Goal: Task Accomplishment & Management: Manage account settings

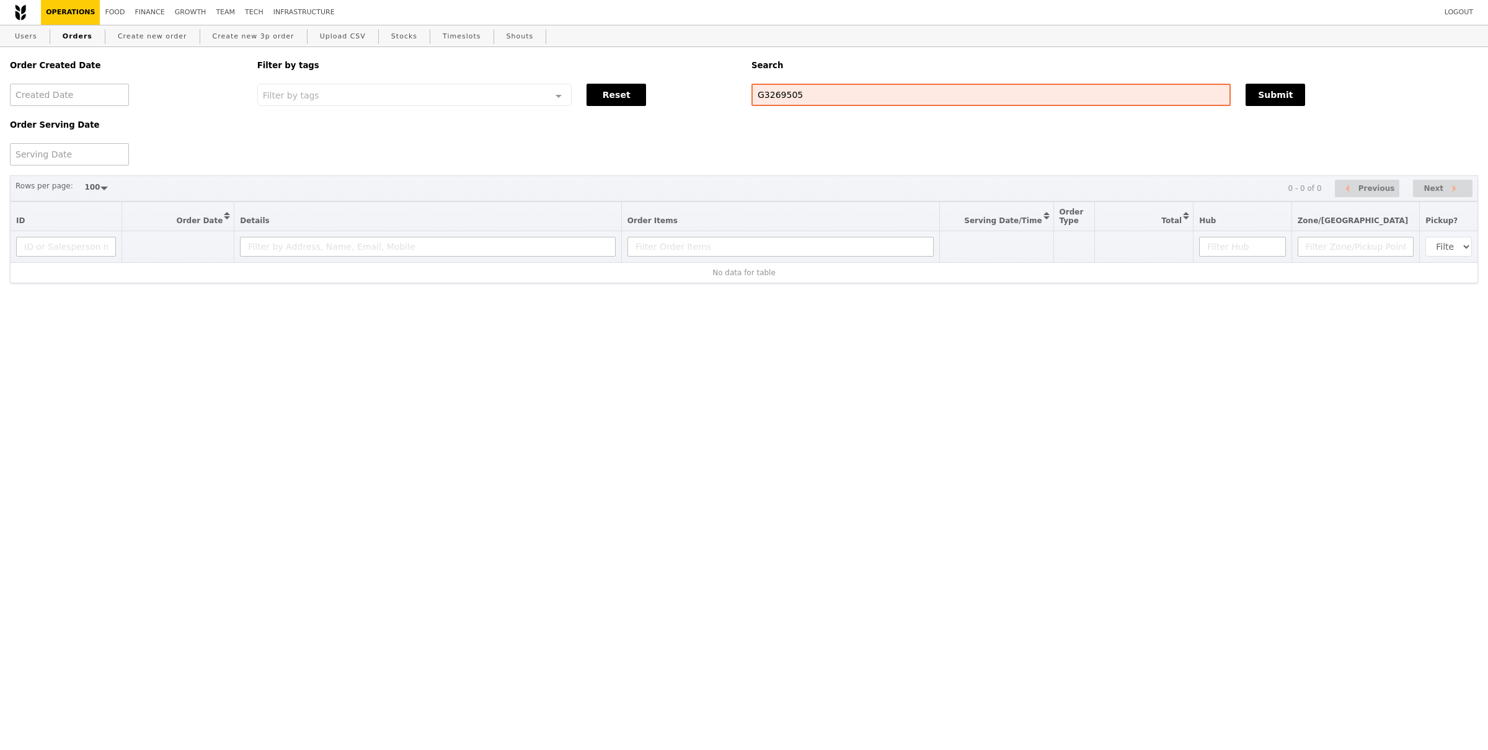
select select "100"
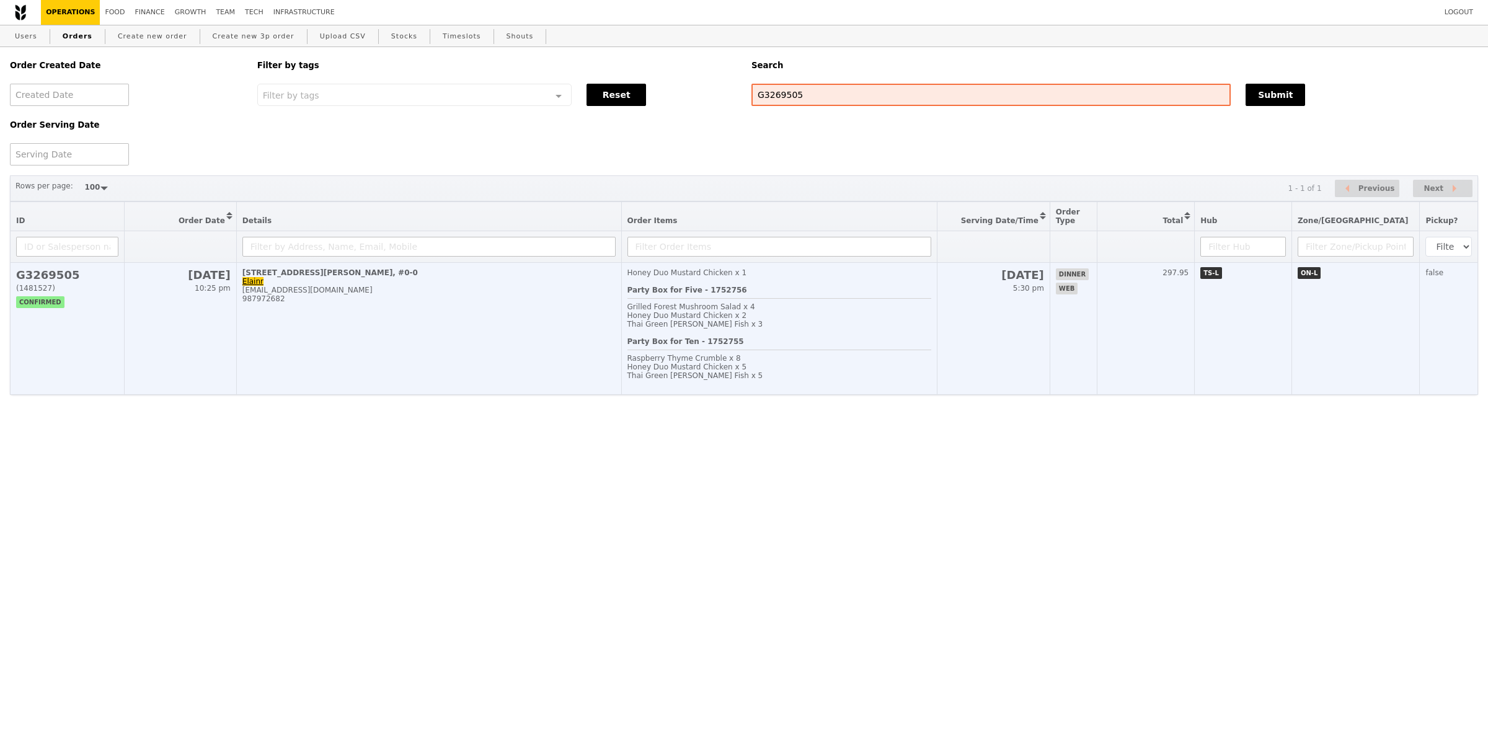
click at [588, 334] on td "61 Jalan Hitam Manis, #0-0 Elainr icelollycat@gmail.com 987972682" at bounding box center [428, 329] width 385 height 132
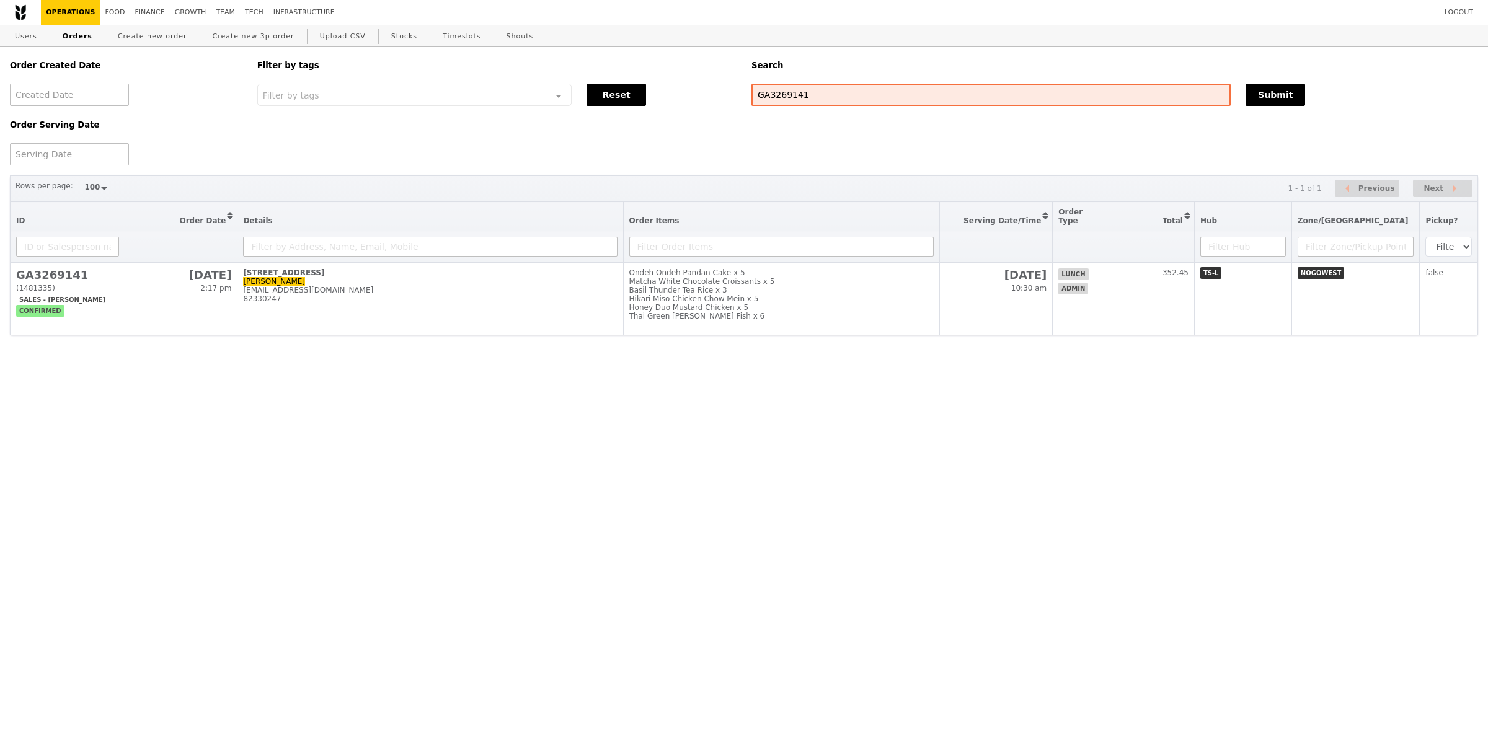
select select "100"
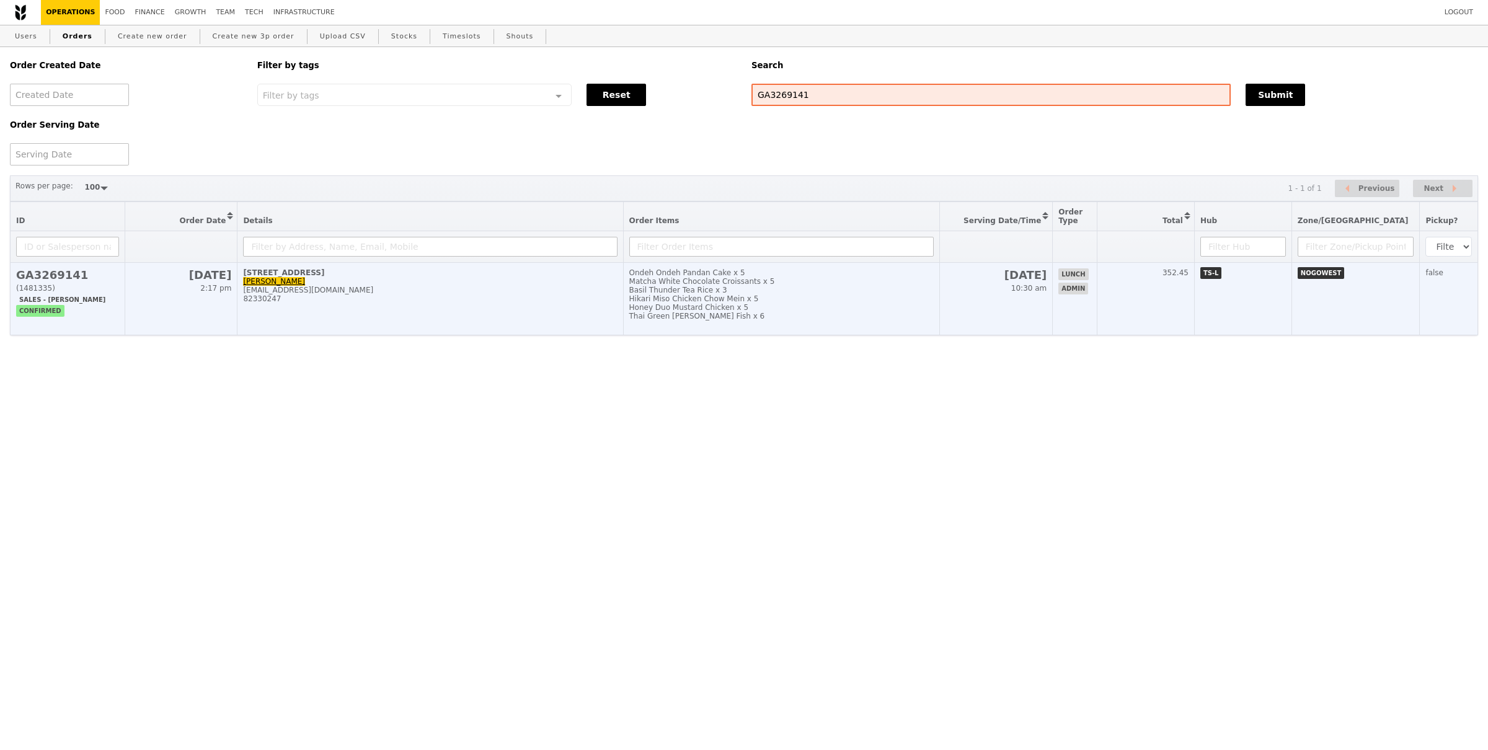
click at [525, 295] on div "82330247" at bounding box center [430, 299] width 374 height 9
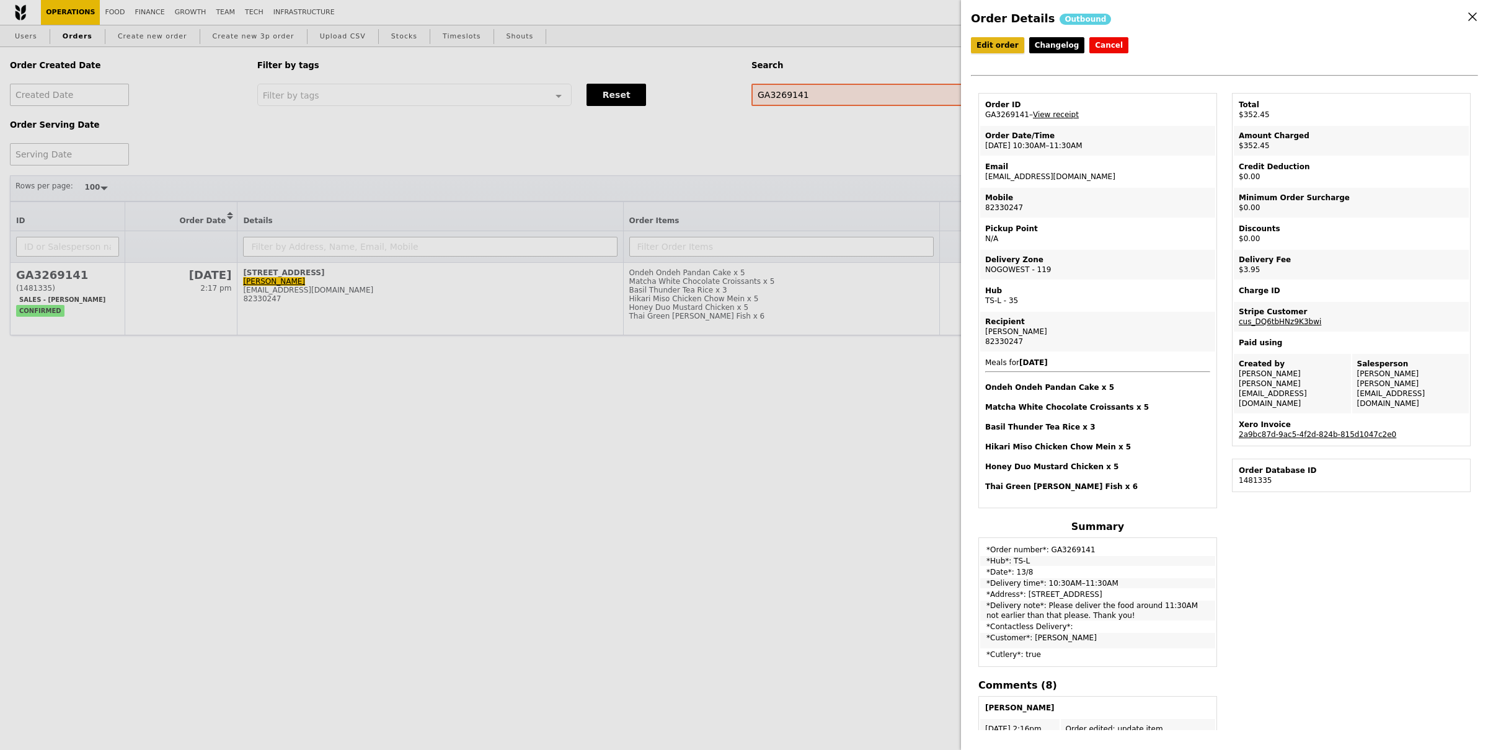
click at [999, 50] on link "Edit order" at bounding box center [997, 45] width 53 height 16
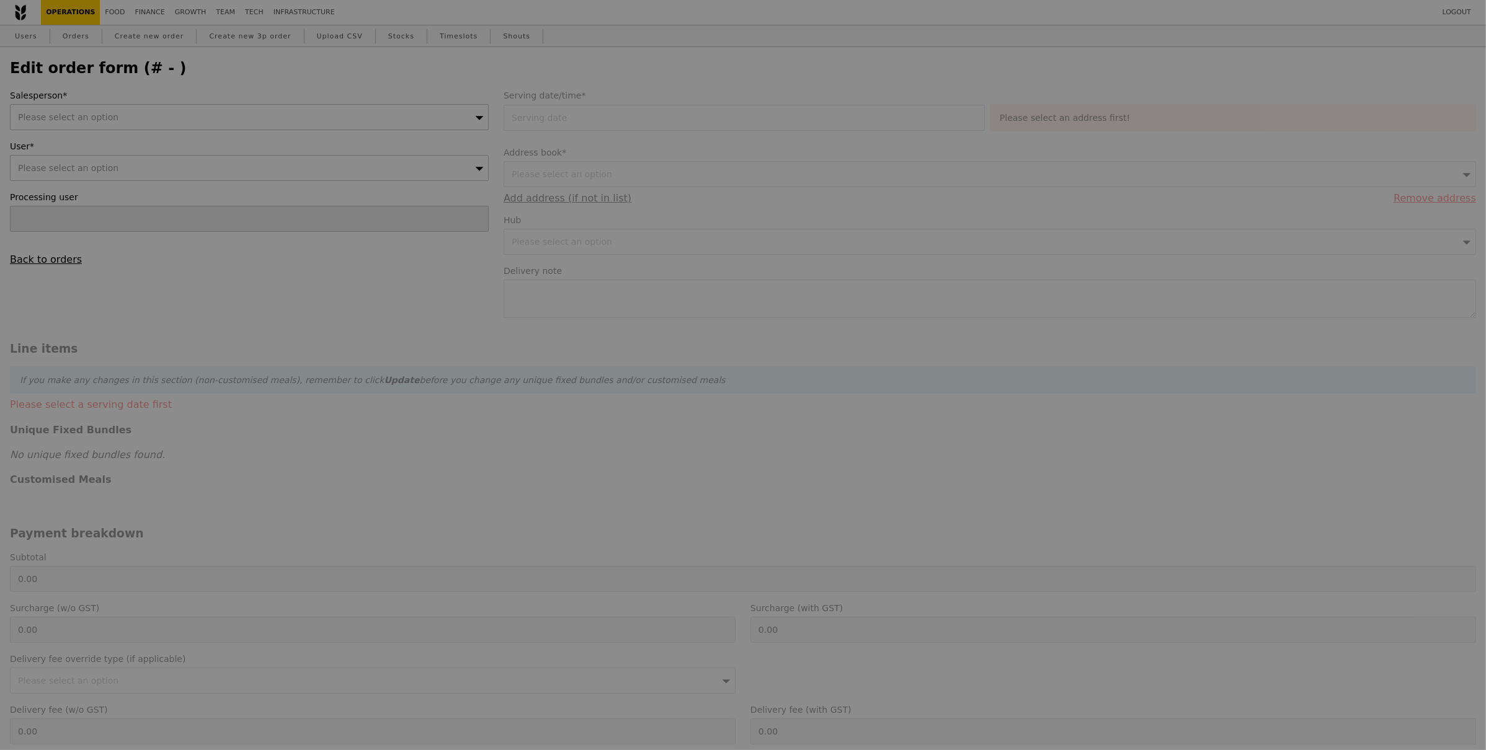
type input "[DATE]"
type textarea "Please deliver the food around 11:30AM not earlier than that please. Thank you!"
type input "348.50"
type input "3.62"
type input "3.95"
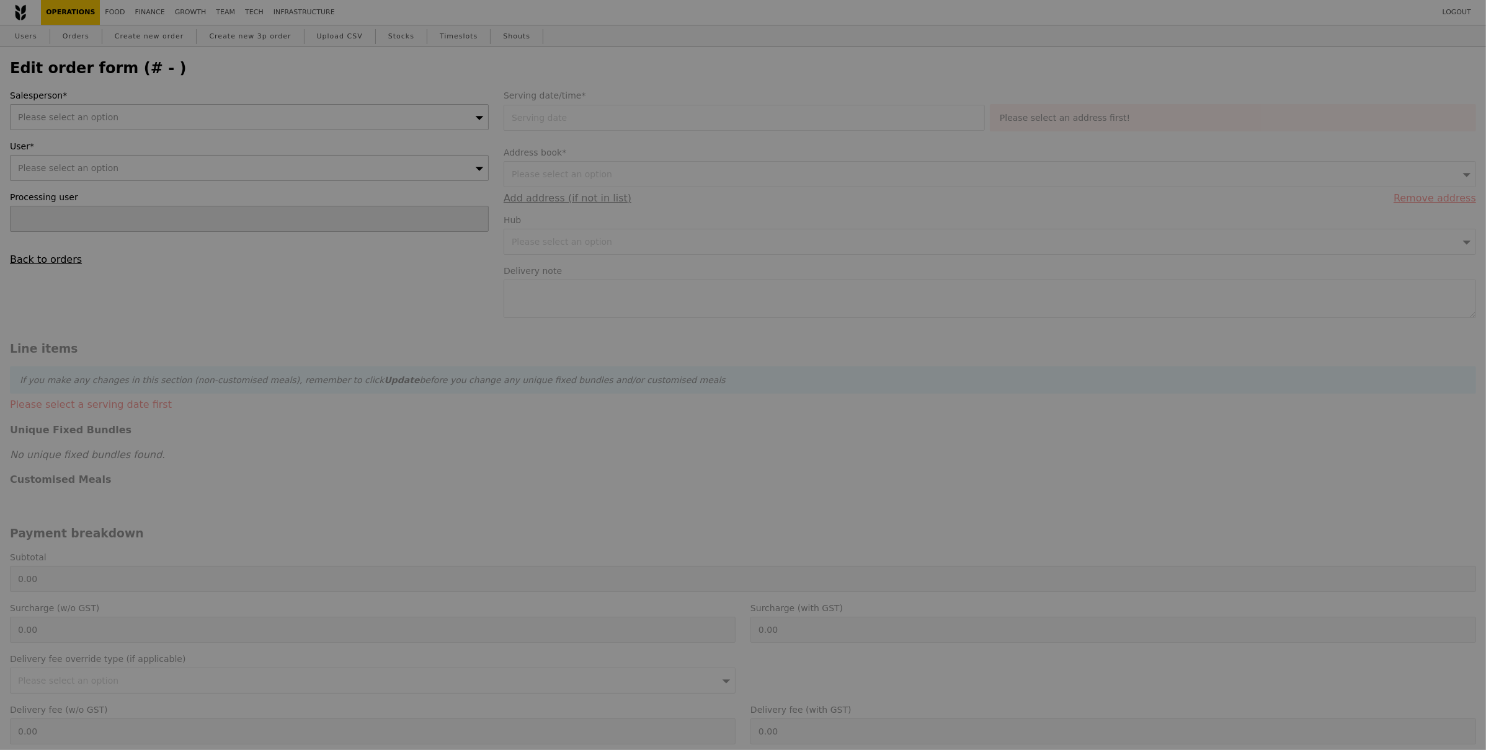
type input "352.45"
checkbox input "true"
type input "Loading..."
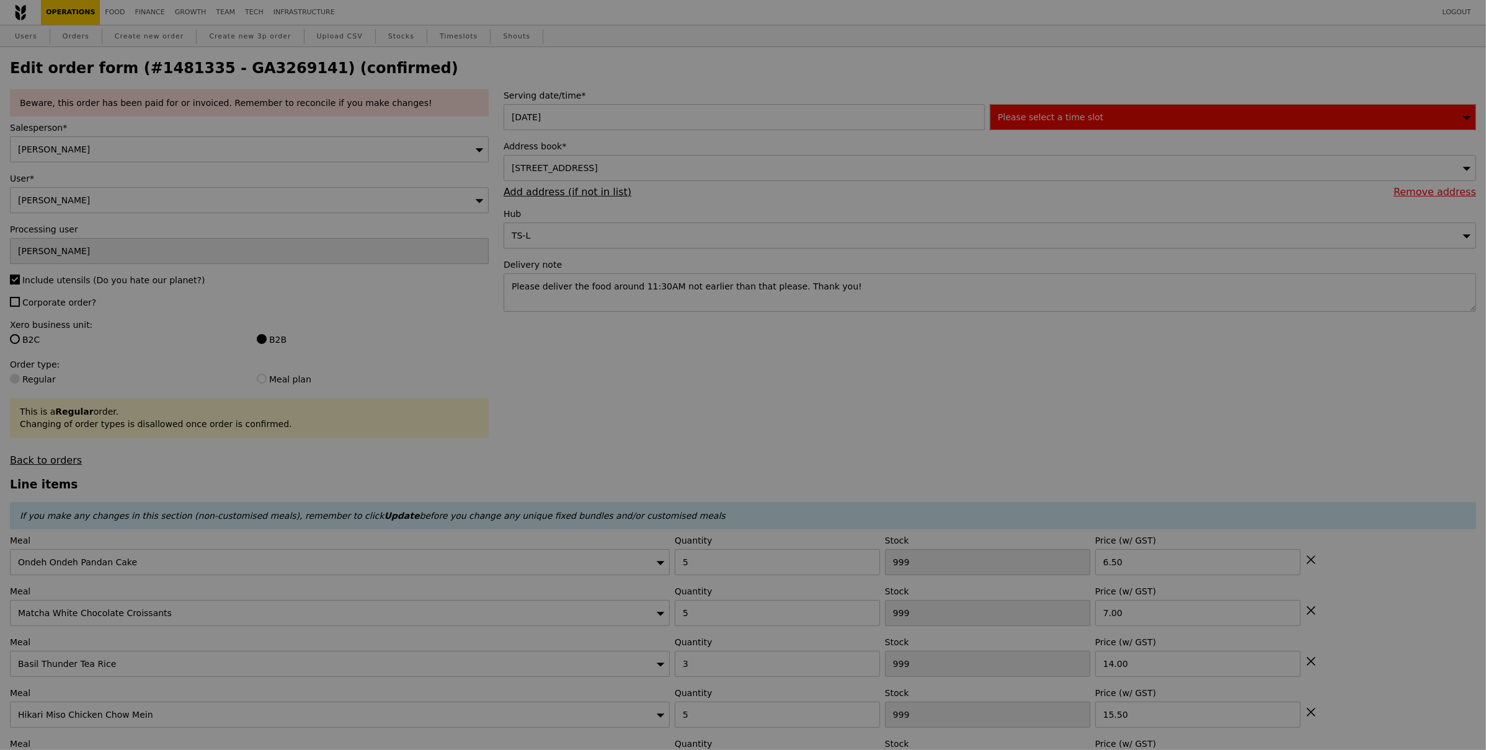
type input "477"
type input "495"
type input "476"
type input "441"
type input "426"
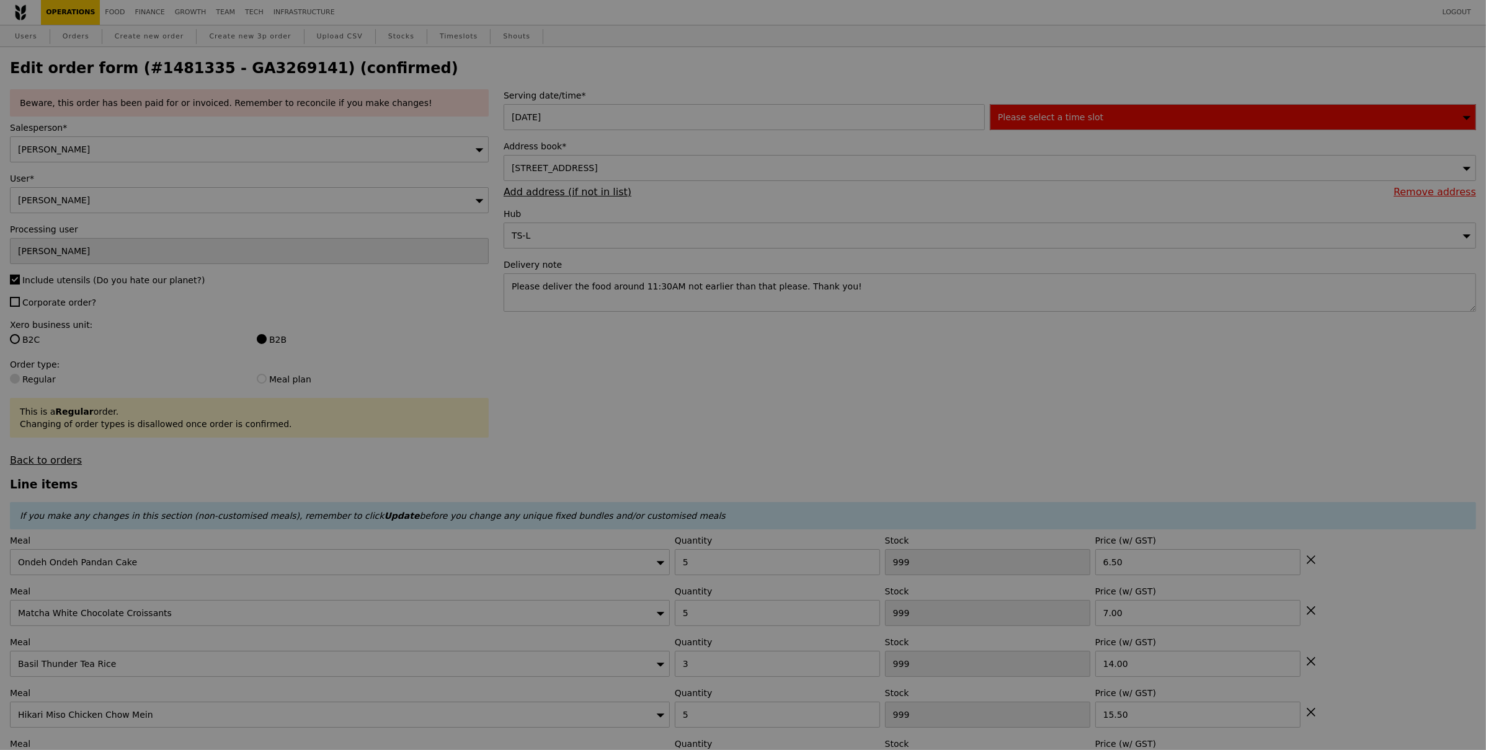
type input "449"
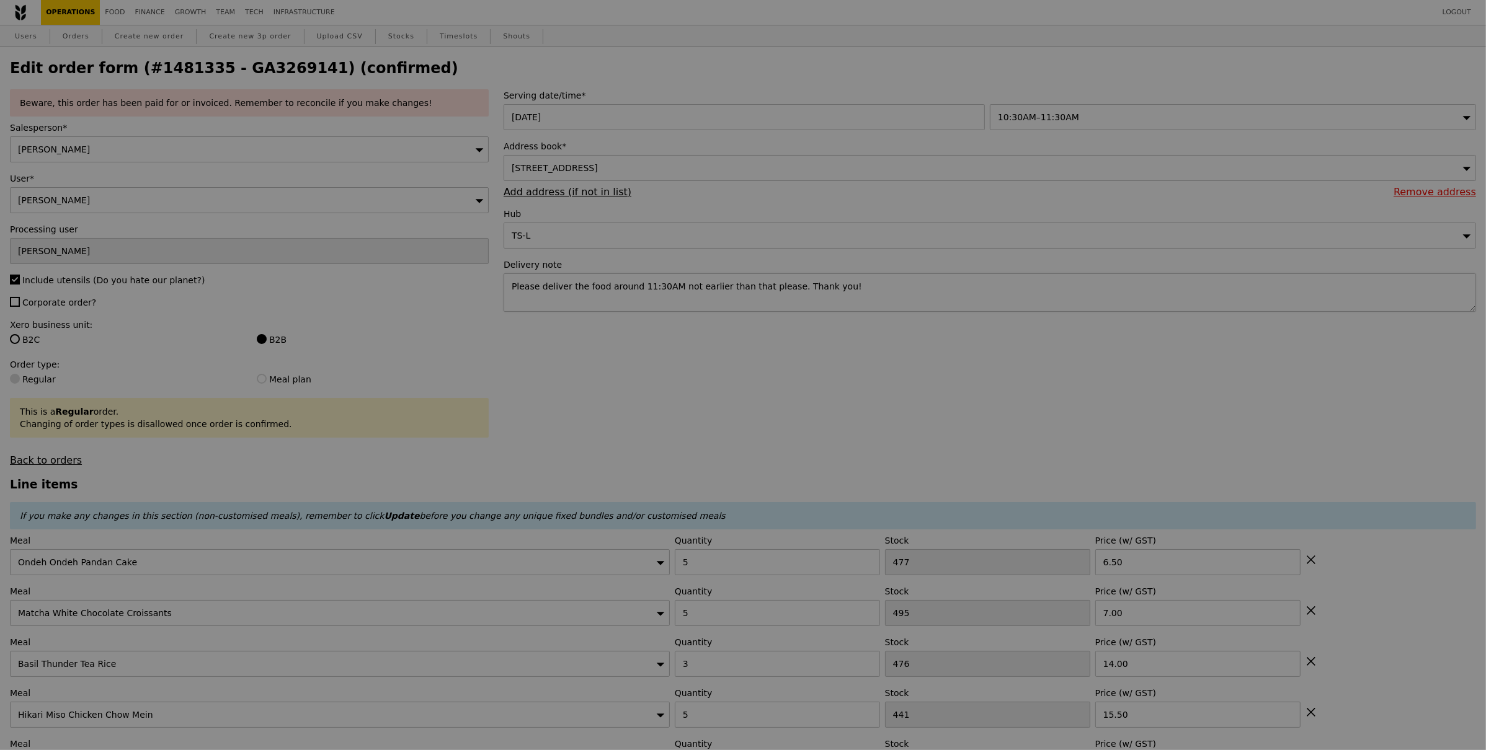
type input "Update"
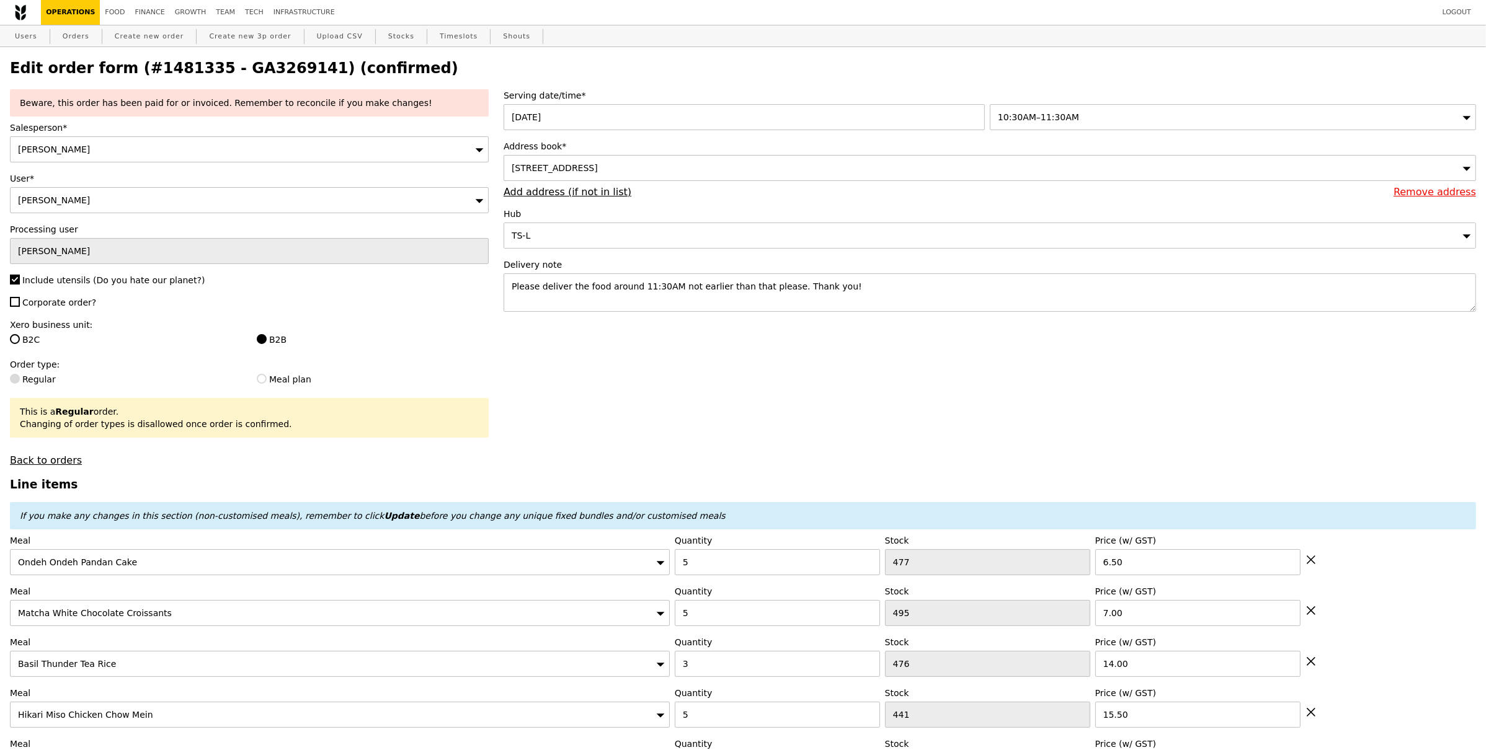
click at [598, 169] on span "[STREET_ADDRESS]" at bounding box center [555, 168] width 86 height 10
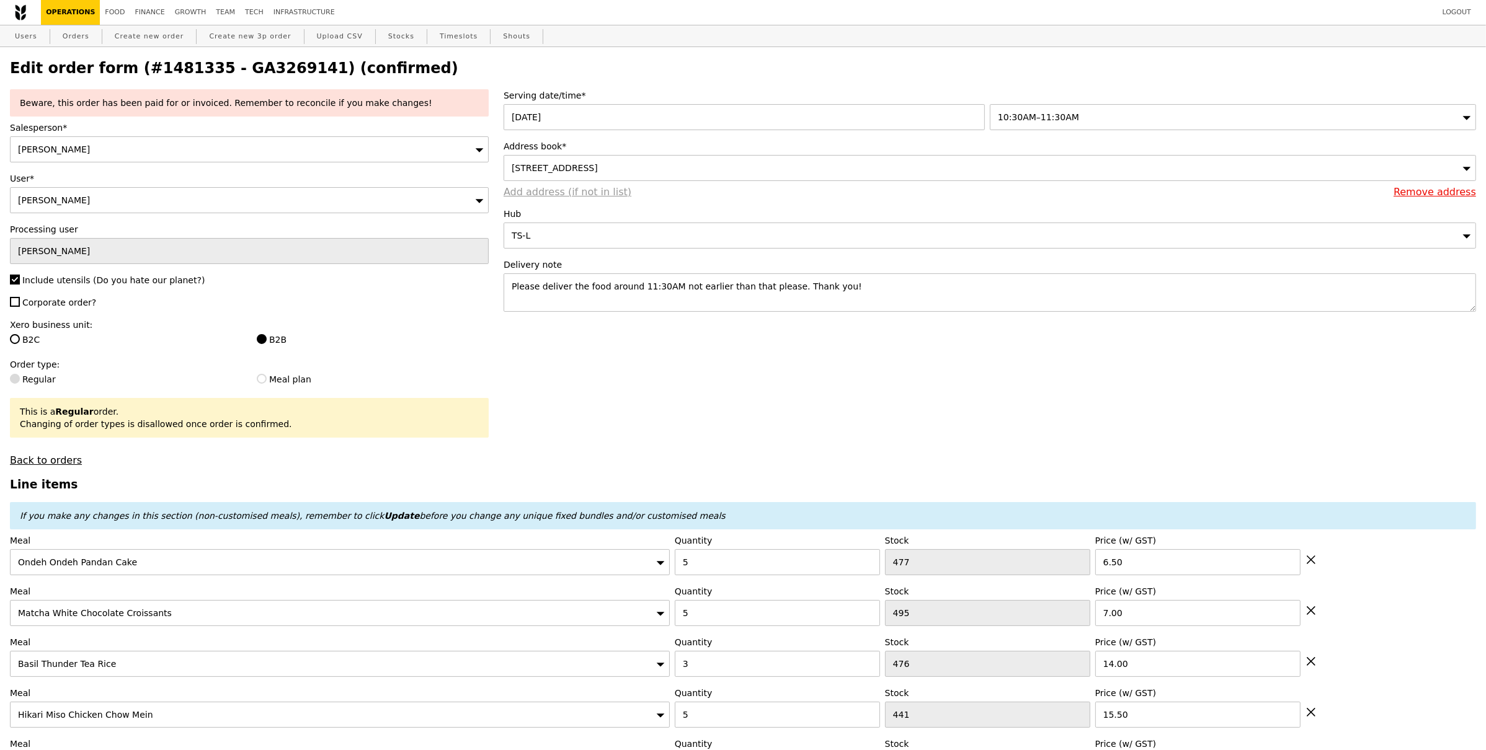
click at [587, 192] on link "Add address (if not in list)" at bounding box center [568, 192] width 128 height 12
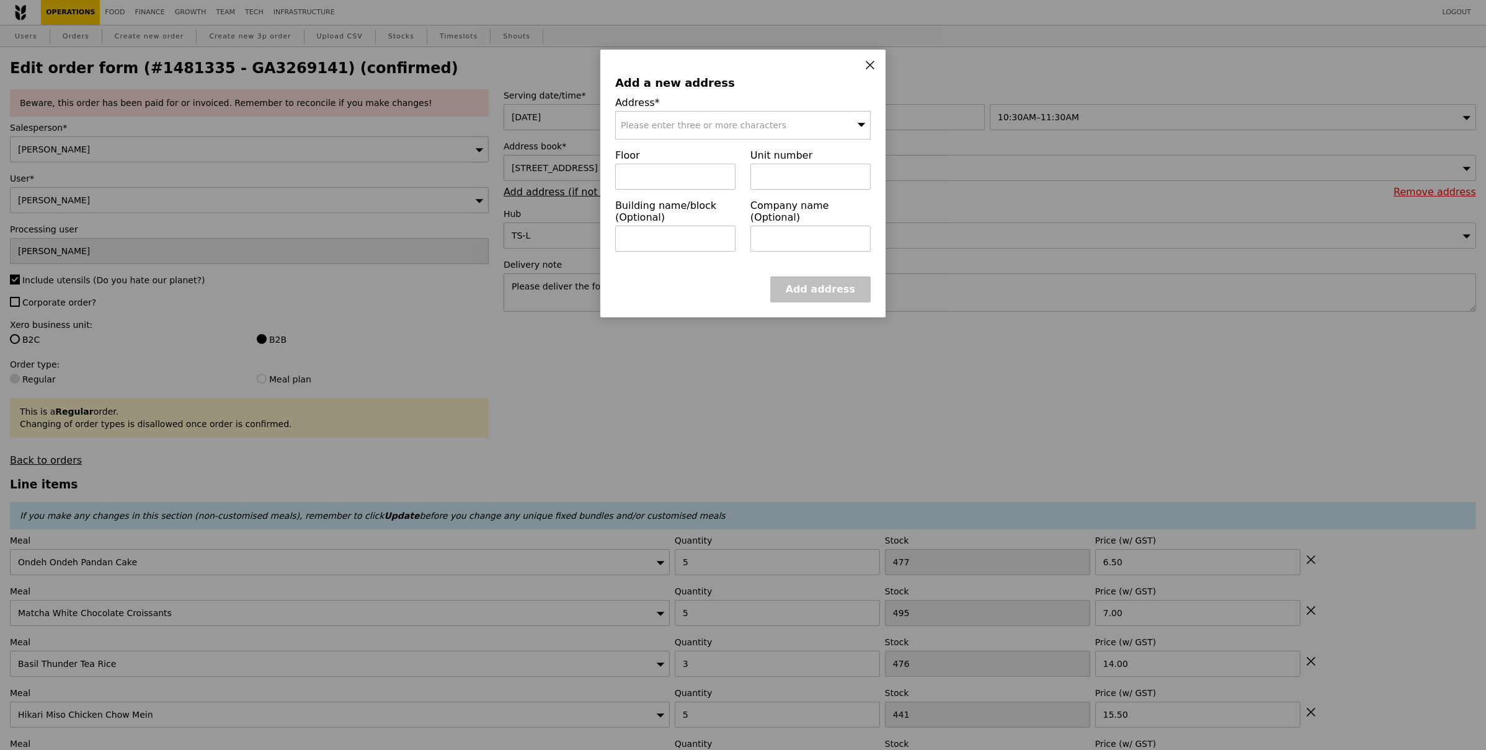
click at [703, 131] on div "Please enter three or more characters" at bounding box center [742, 125] width 255 height 29
type input "637578"
click at [705, 152] on div "[STREET_ADDRESS]" at bounding box center [713, 150] width 184 height 12
click at [701, 184] on input "text" at bounding box center [675, 177] width 120 height 26
click at [668, 247] on input "text" at bounding box center [675, 239] width 120 height 26
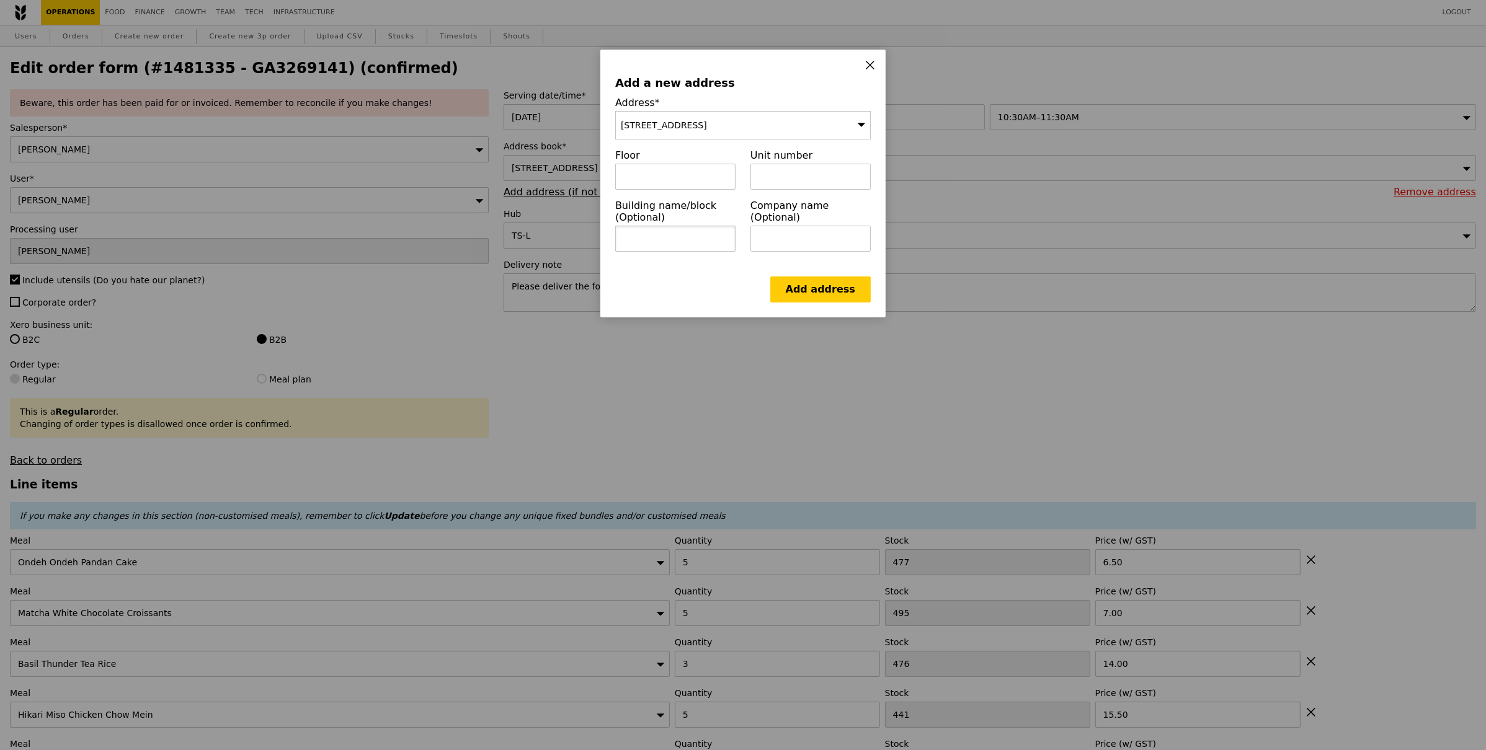
paste input "[STREET_ADDRESS]"
type input "[STREET_ADDRESS]"
click at [874, 60] on icon at bounding box center [869, 65] width 11 height 11
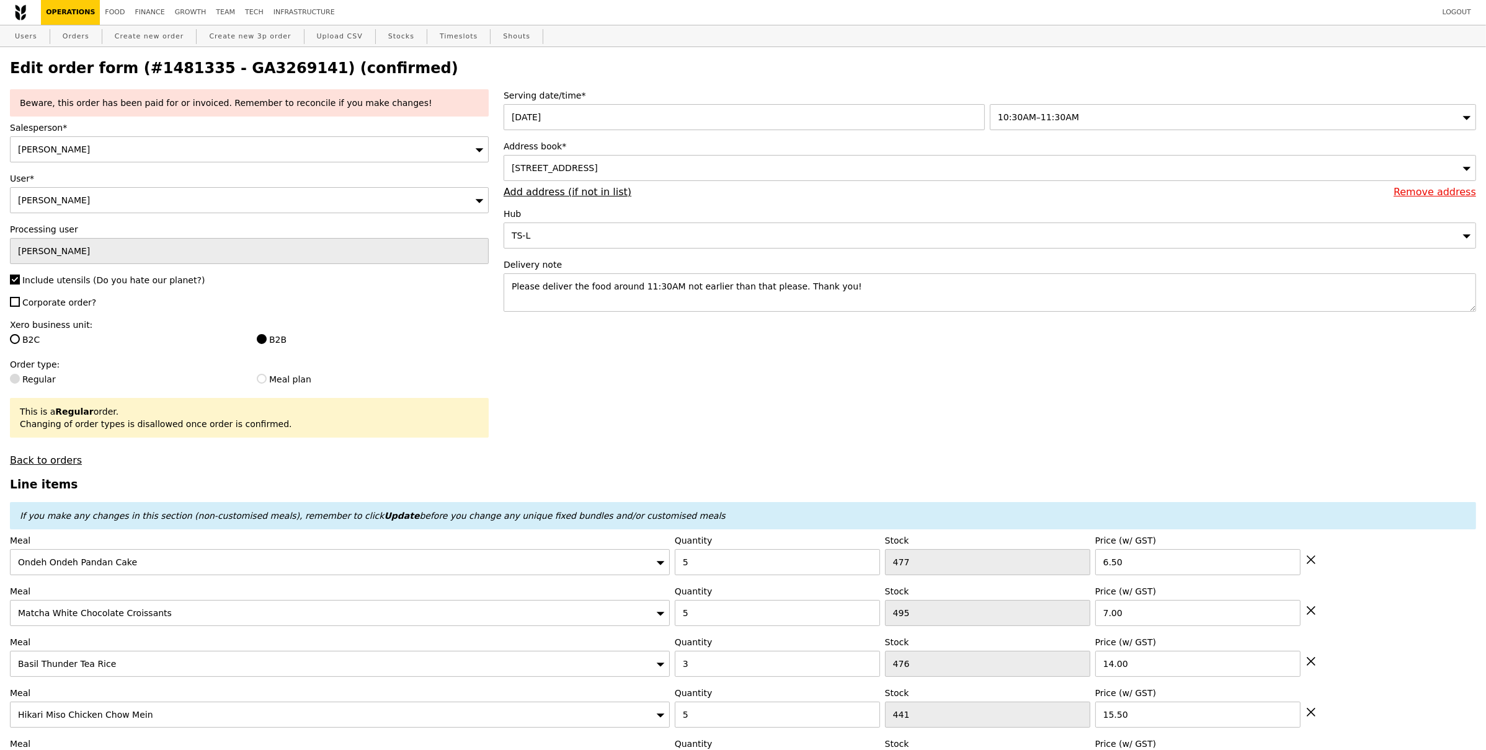
click at [860, 286] on textarea "Please deliver the food around 11:30AM not earlier than that please. Thank you!" at bounding box center [990, 292] width 972 height 38
paste textarea "Pfizer Asia Manufacturing Pte Ltd (new site) Admin Building, Reception Area [ST…"
click at [550, 294] on textarea "Please deliver the food around 11:30AM not earlier than that please. Thank you!…" at bounding box center [990, 292] width 972 height 38
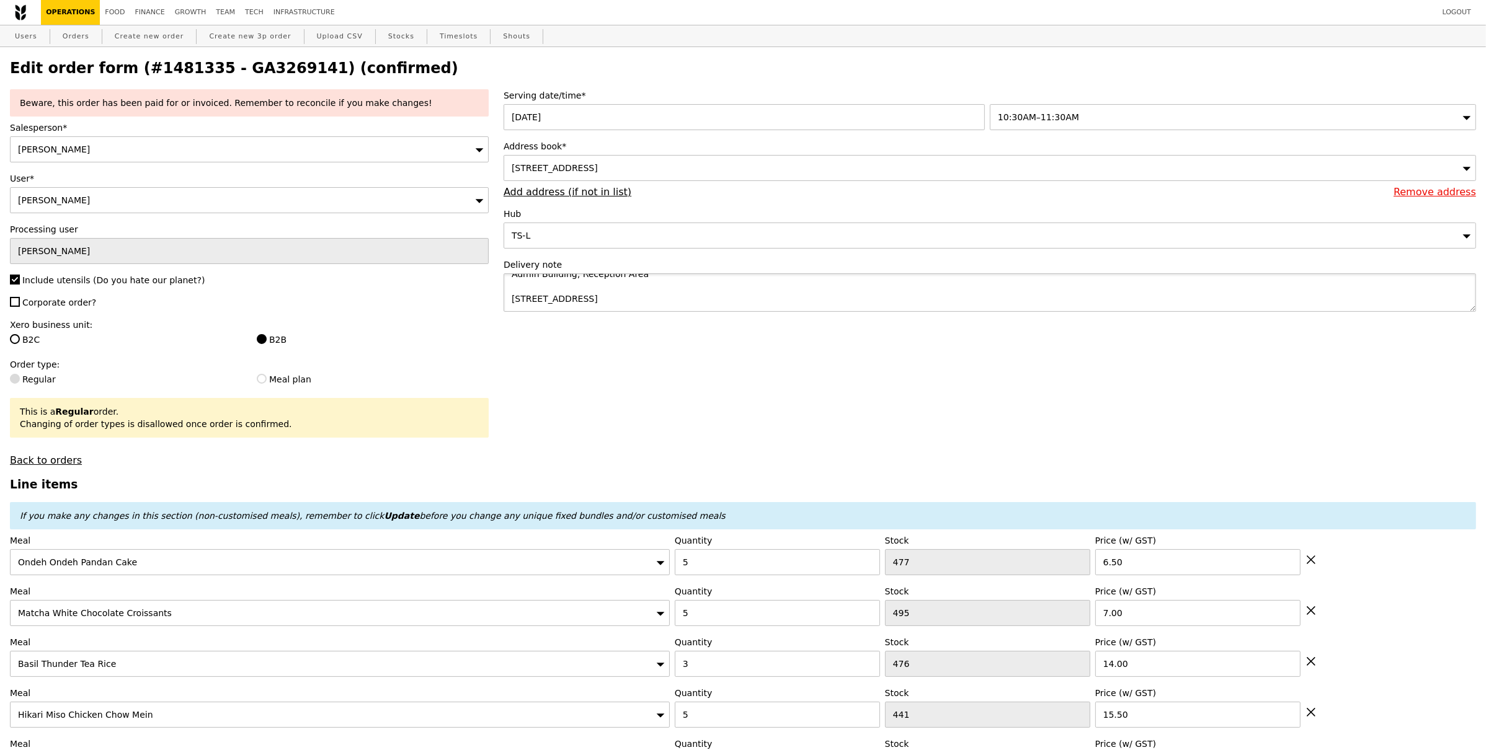
click at [519, 283] on textarea "Please deliver the food around 11:30AM not earlier than that please. Thank you!…" at bounding box center [990, 292] width 972 height 38
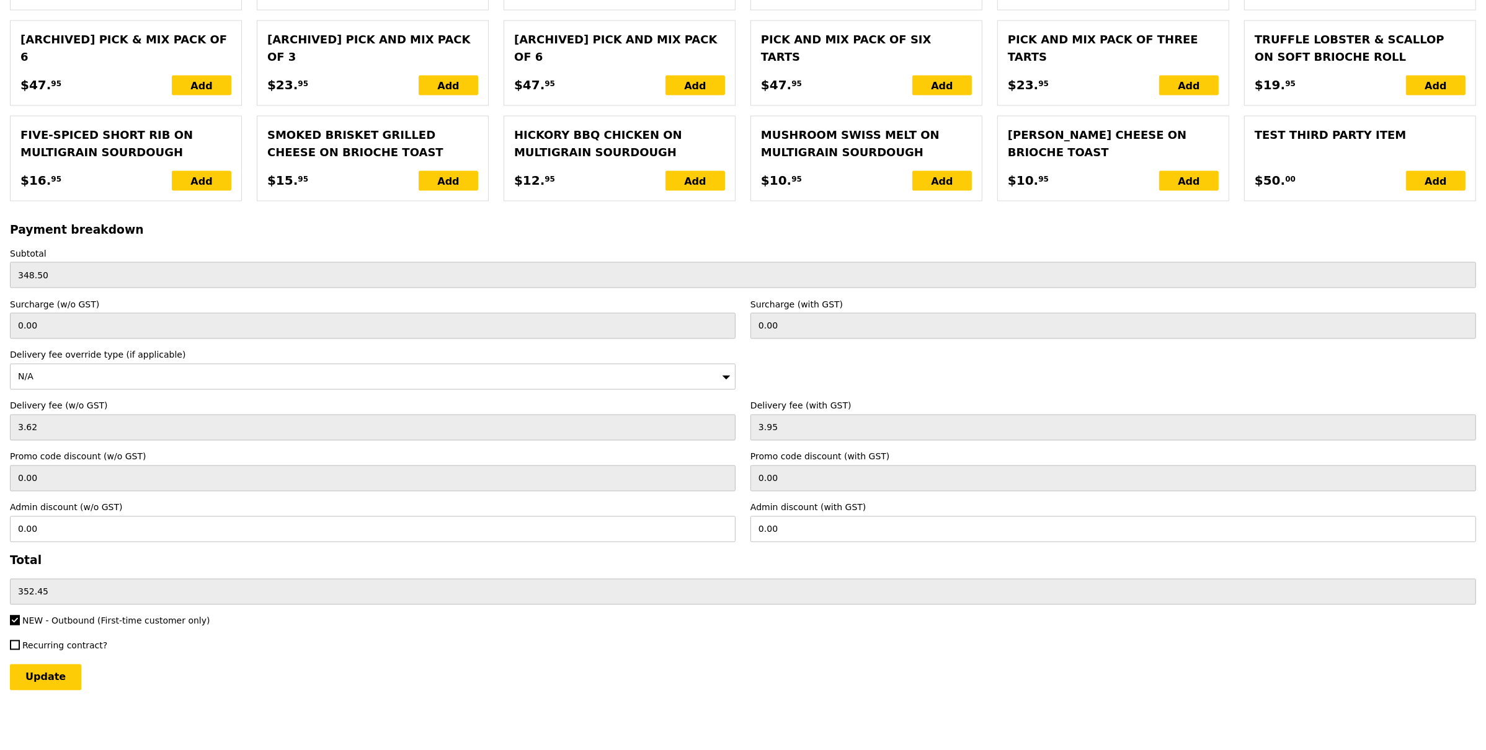
scroll to position [2665, 0]
type textarea "Please deliver the food around 11:30AM not earlier than that please. Thank you!…"
click at [64, 685] on input "Update" at bounding box center [45, 678] width 71 height 26
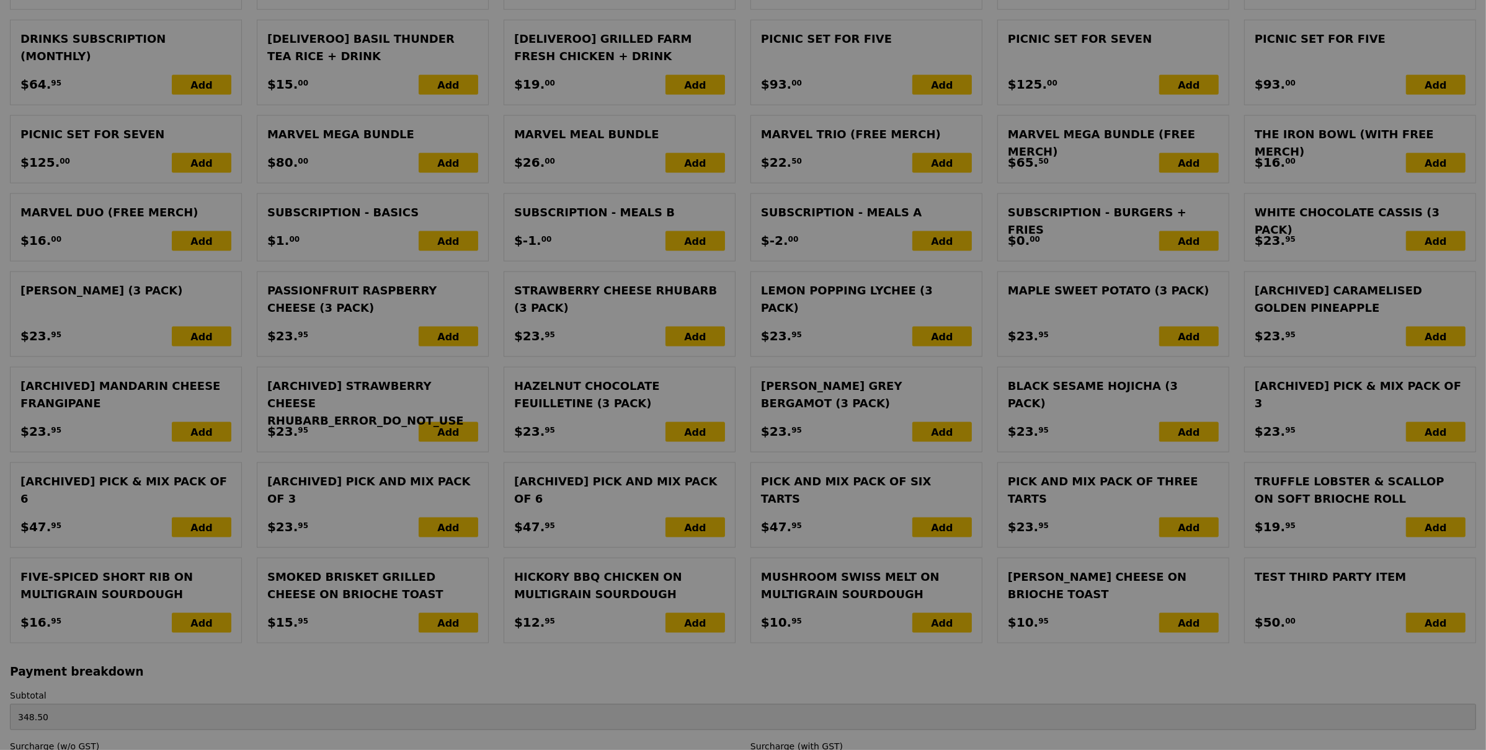
scroll to position [2106, 0]
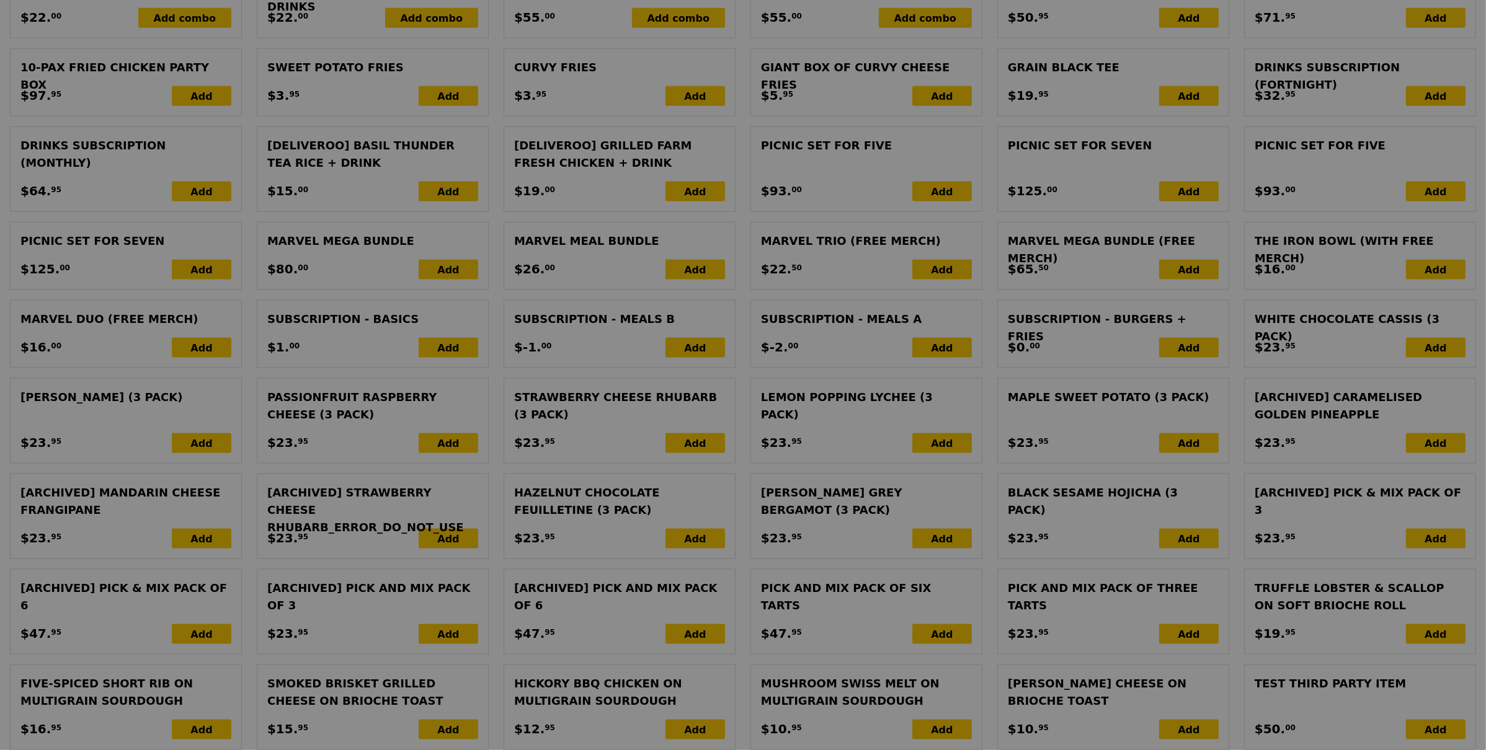
type input "Update"
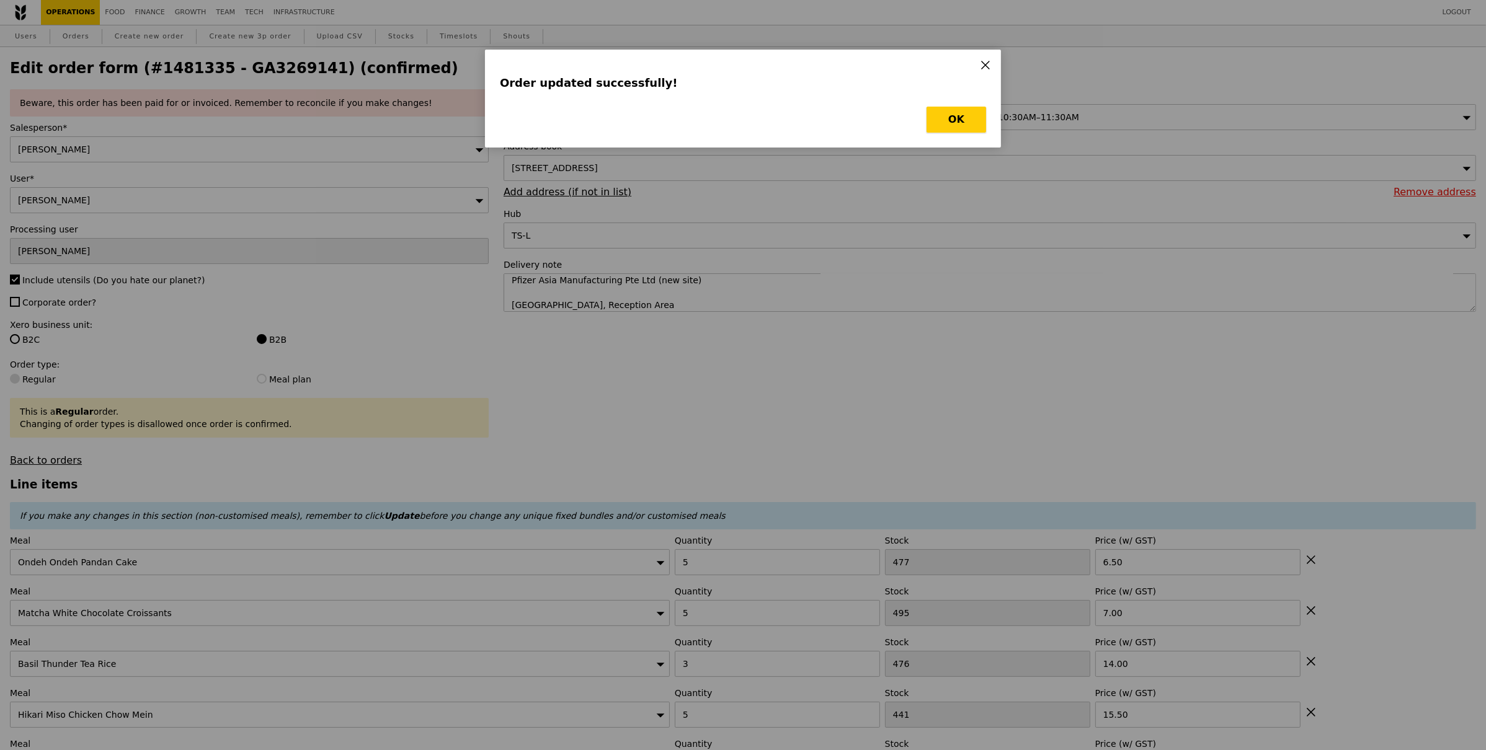
click at [971, 131] on button "OK" at bounding box center [956, 120] width 60 height 26
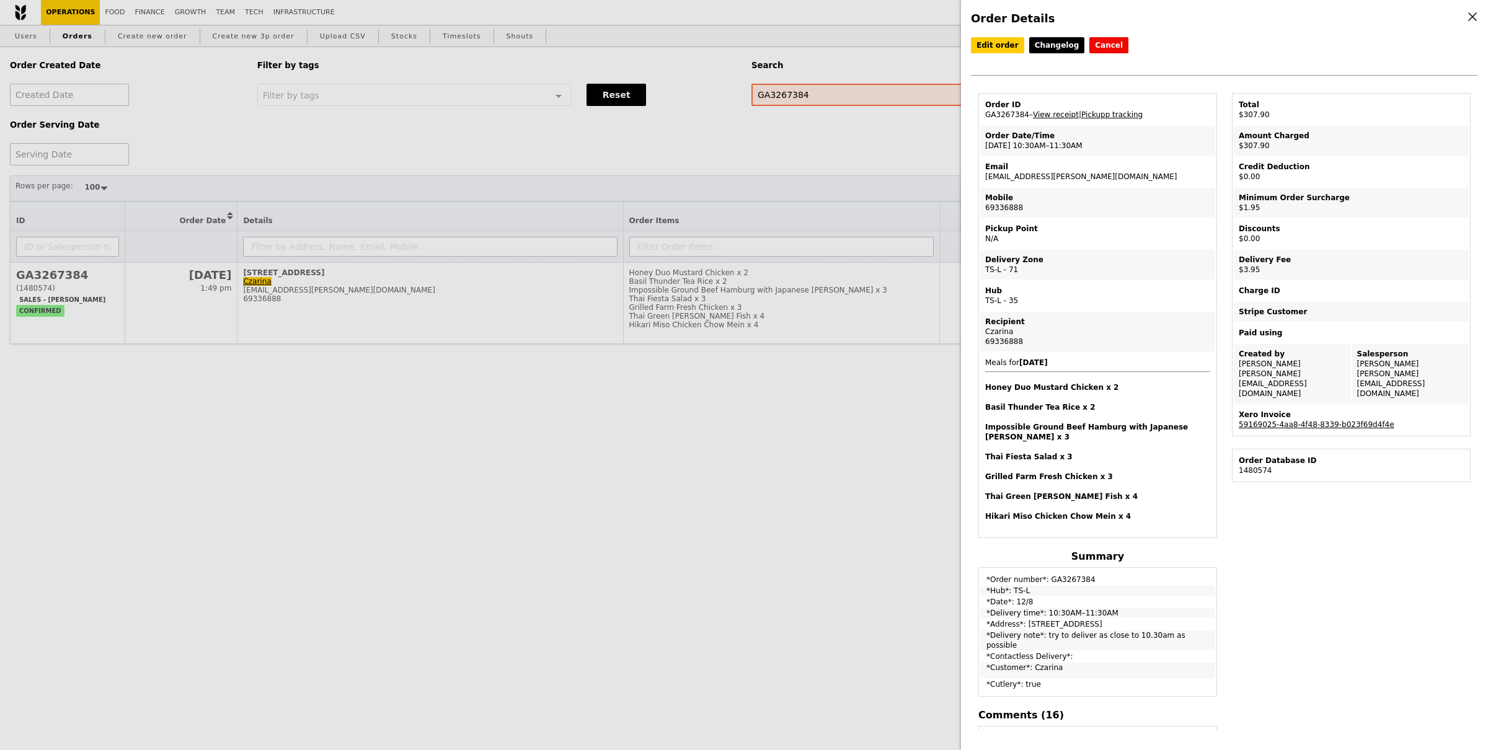
select select "100"
